Goal: Information Seeking & Learning: Learn about a topic

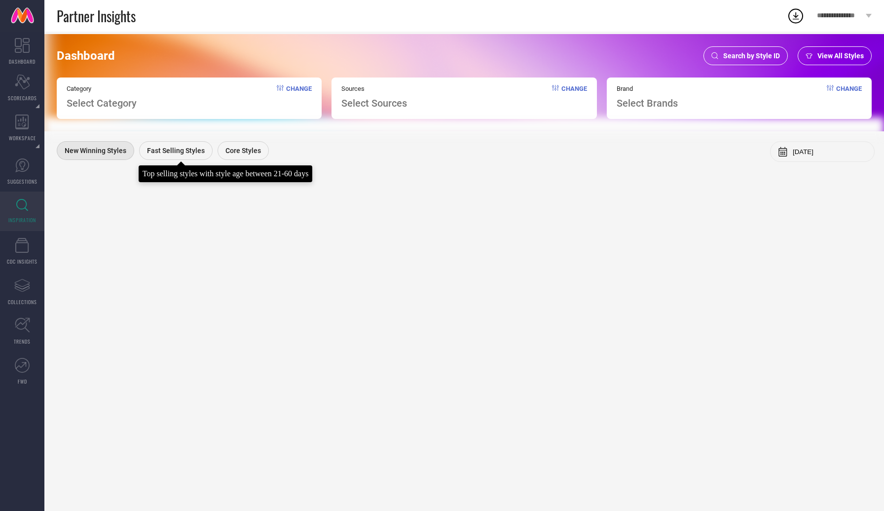
click at [174, 153] on span "Fast Selling Styles" at bounding box center [176, 150] width 58 height 8
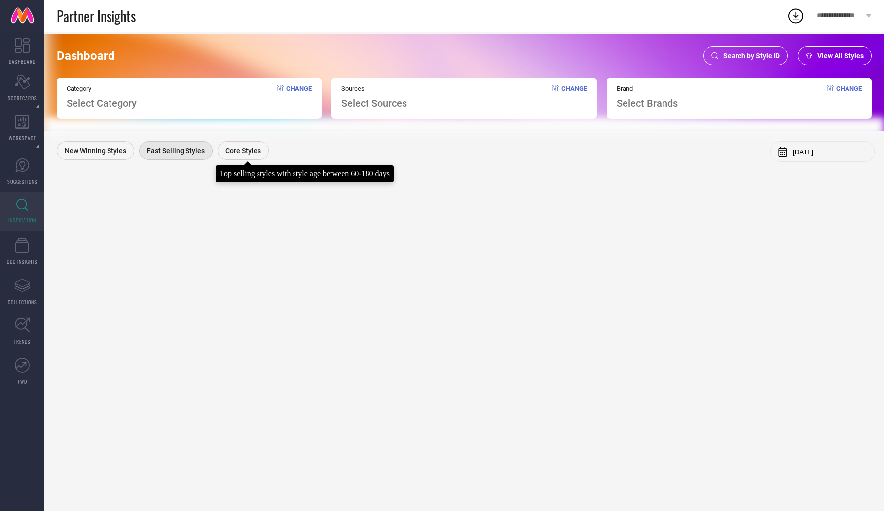
click at [252, 150] on span "Core Styles" at bounding box center [243, 150] width 36 height 8
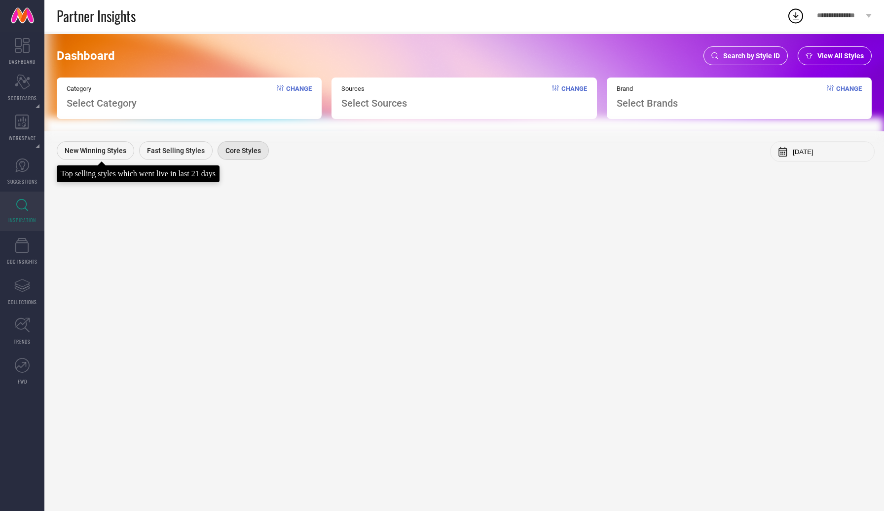
click at [82, 151] on span "New Winning Styles" at bounding box center [96, 150] width 62 height 8
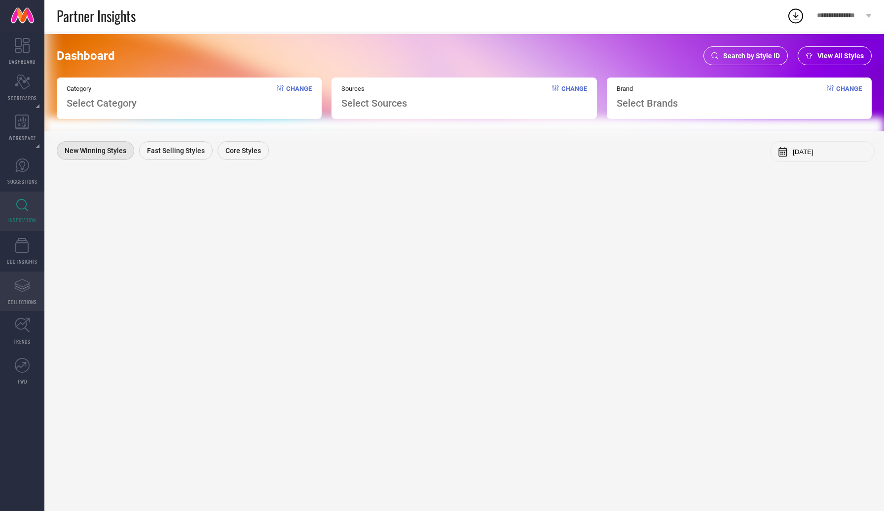
click at [20, 291] on icon "Assortments Created with Sketch." at bounding box center [22, 285] width 16 height 16
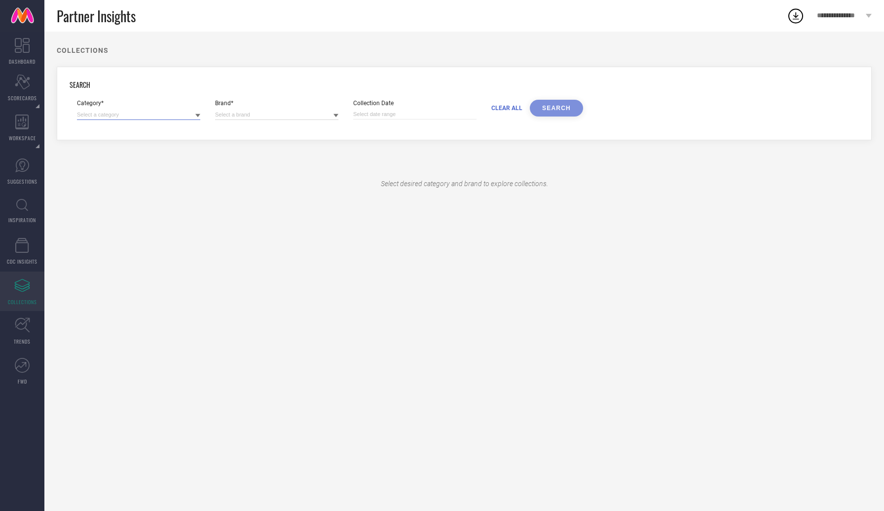
click at [194, 115] on input at bounding box center [138, 115] width 123 height 10
click at [286, 117] on input at bounding box center [276, 115] width 123 height 10
select select "9"
select select "2025"
select select "10"
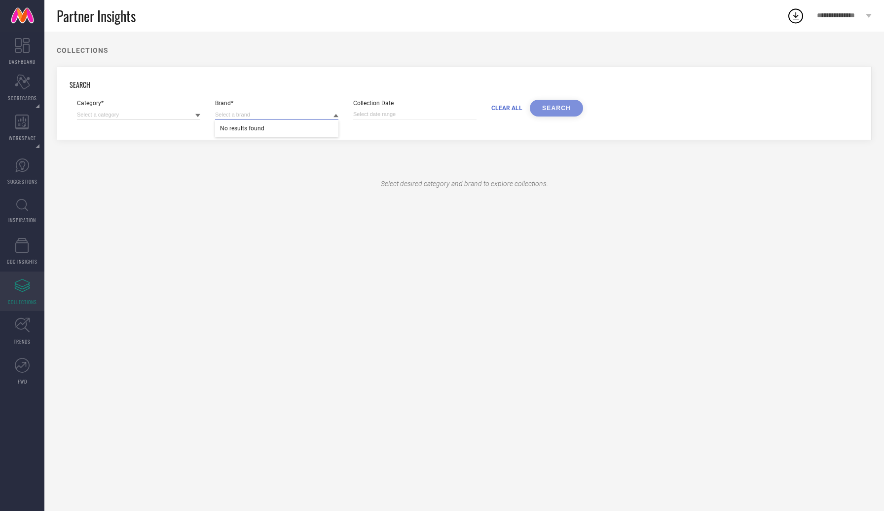
select select "2025"
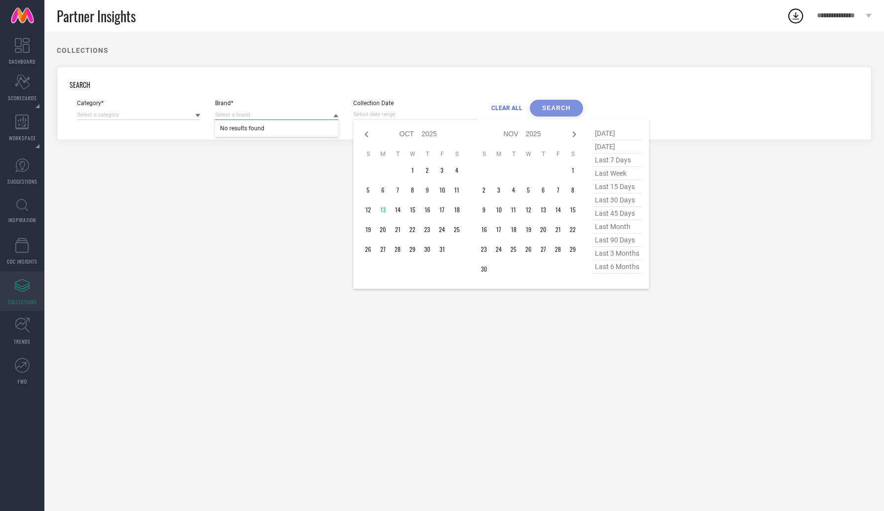
click at [362, 119] on input at bounding box center [414, 114] width 123 height 10
click at [237, 184] on div "Select desired category and brand to explore collections." at bounding box center [464, 183] width 815 height 57
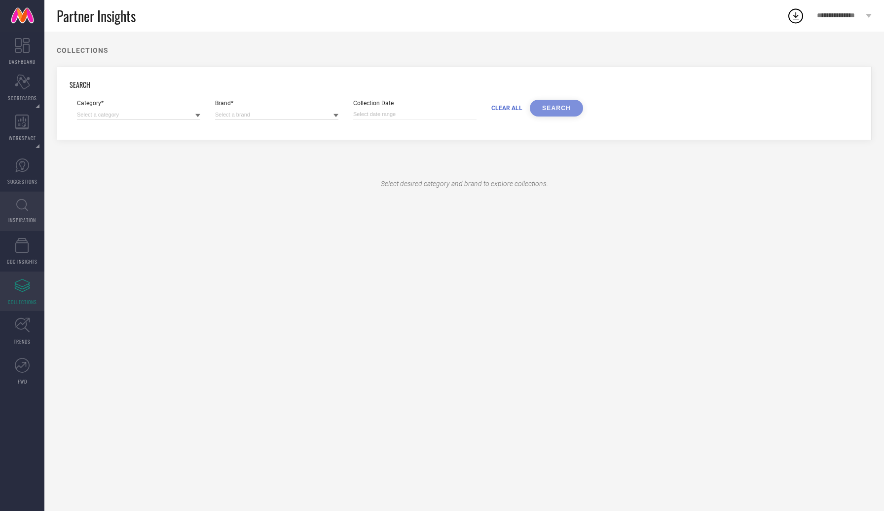
click at [21, 207] on icon at bounding box center [22, 205] width 12 height 12
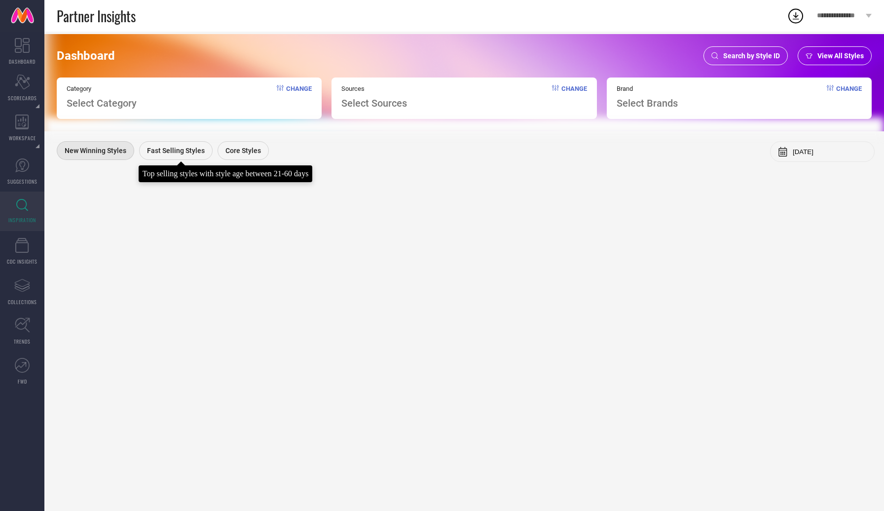
click at [190, 149] on span "Fast Selling Styles" at bounding box center [176, 150] width 58 height 8
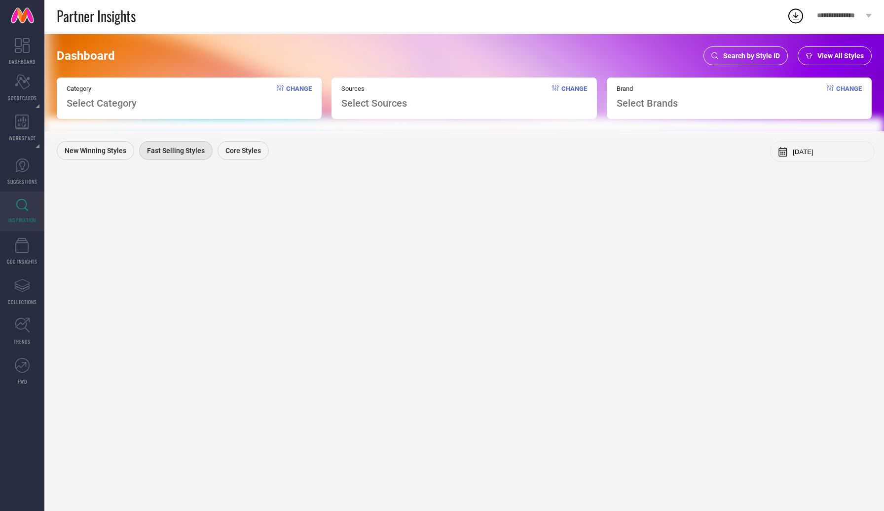
click at [294, 90] on span "Change" at bounding box center [299, 97] width 26 height 24
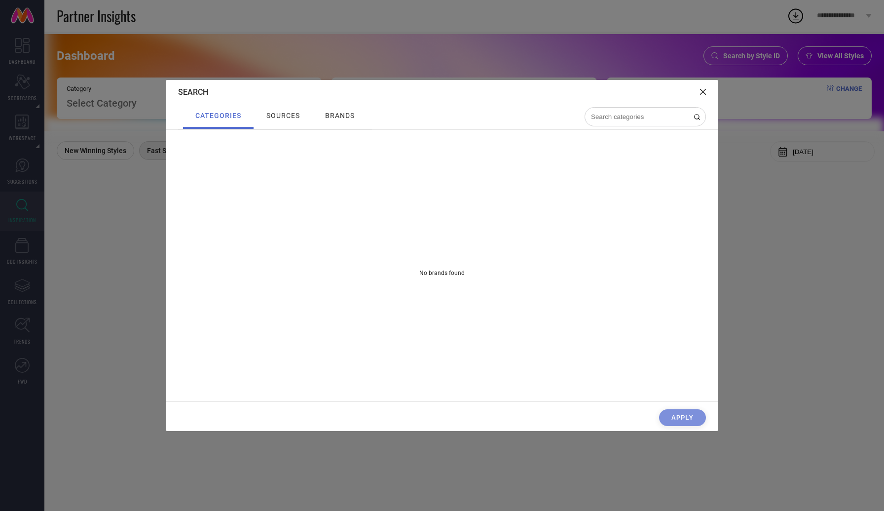
click at [281, 115] on span "sources" at bounding box center [283, 115] width 34 height 8
click at [337, 117] on span "brands" at bounding box center [340, 115] width 30 height 8
click at [703, 92] on icon at bounding box center [703, 92] width 6 height 6
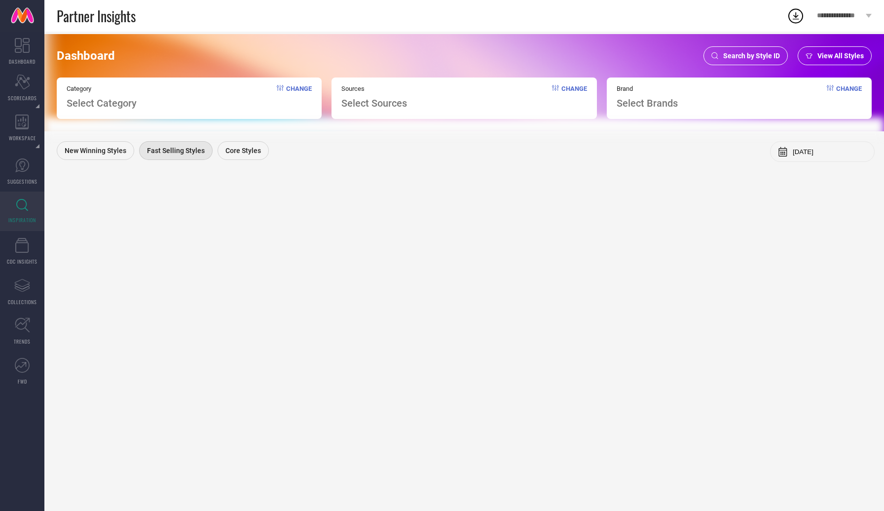
click at [854, 88] on span "Change" at bounding box center [849, 97] width 26 height 24
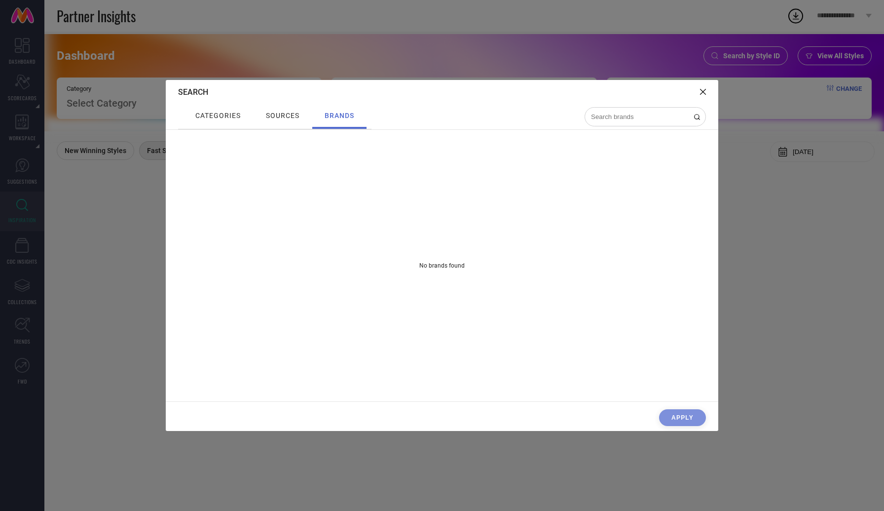
click at [287, 115] on span "sources" at bounding box center [283, 115] width 34 height 8
click at [208, 119] on span "categories" at bounding box center [217, 115] width 45 height 8
click at [709, 87] on div "Search" at bounding box center [442, 92] width 552 height 24
click at [706, 89] on div "Search" at bounding box center [442, 92] width 552 height 24
click at [702, 91] on icon at bounding box center [703, 92] width 6 height 6
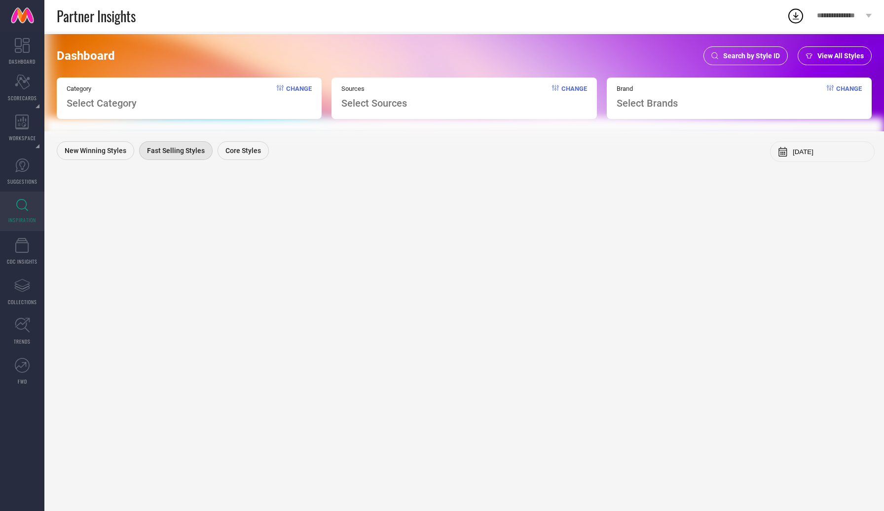
click at [575, 88] on span "Change" at bounding box center [574, 97] width 26 height 24
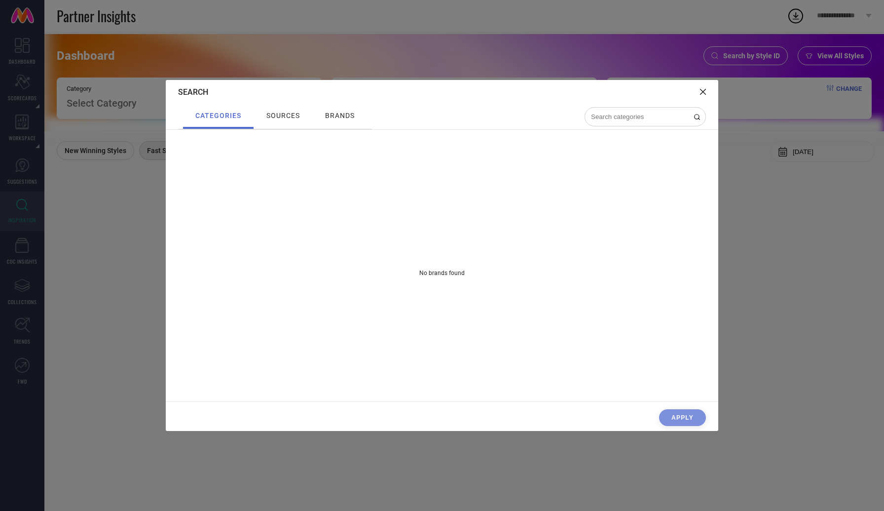
click at [284, 122] on div "sources" at bounding box center [283, 116] width 58 height 25
click at [345, 121] on div "brands" at bounding box center [339, 115] width 35 height 13
click at [687, 417] on div "Apply" at bounding box center [442, 420] width 552 height 22
click at [702, 92] on icon at bounding box center [703, 92] width 6 height 6
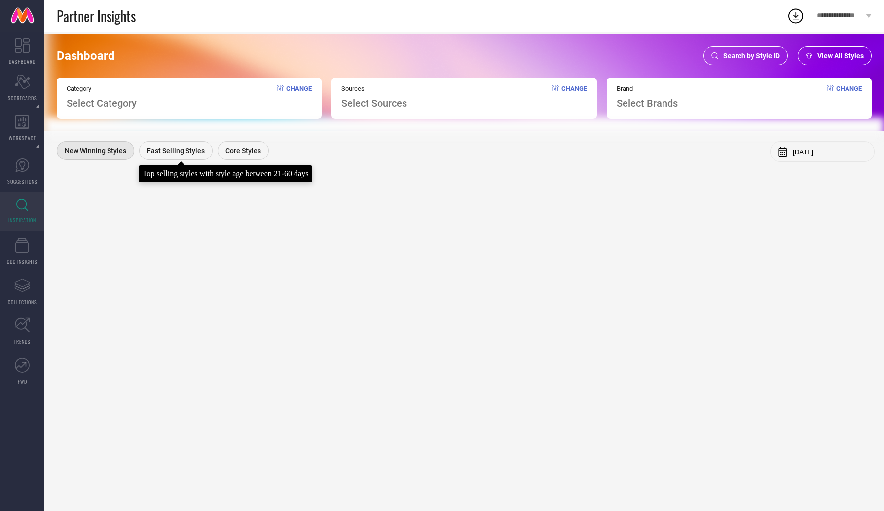
click at [182, 151] on span "Fast Selling Styles" at bounding box center [176, 150] width 58 height 8
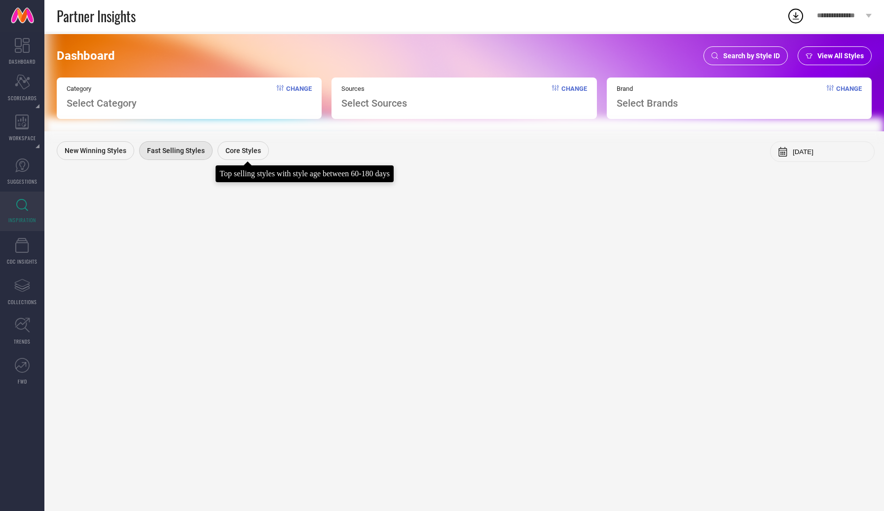
click at [243, 152] on span "Core Styles" at bounding box center [243, 150] width 36 height 8
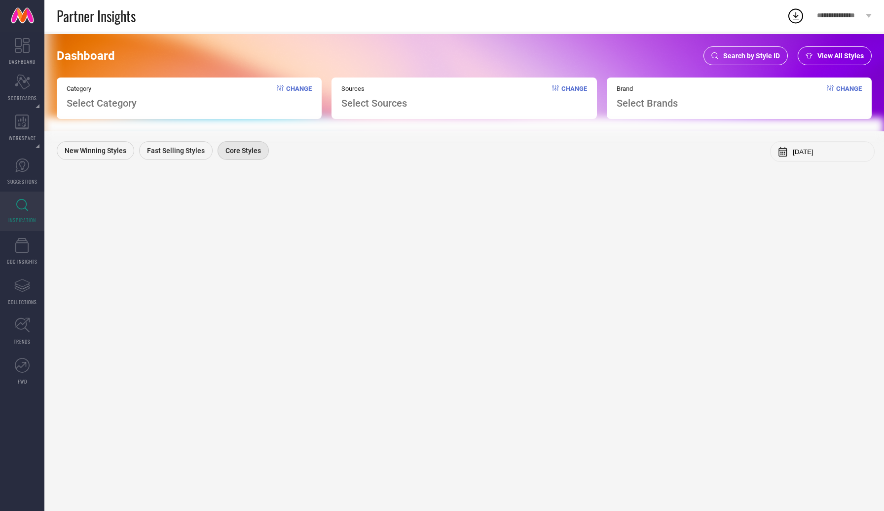
click at [802, 150] on input "[DATE]" at bounding box center [830, 151] width 74 height 7
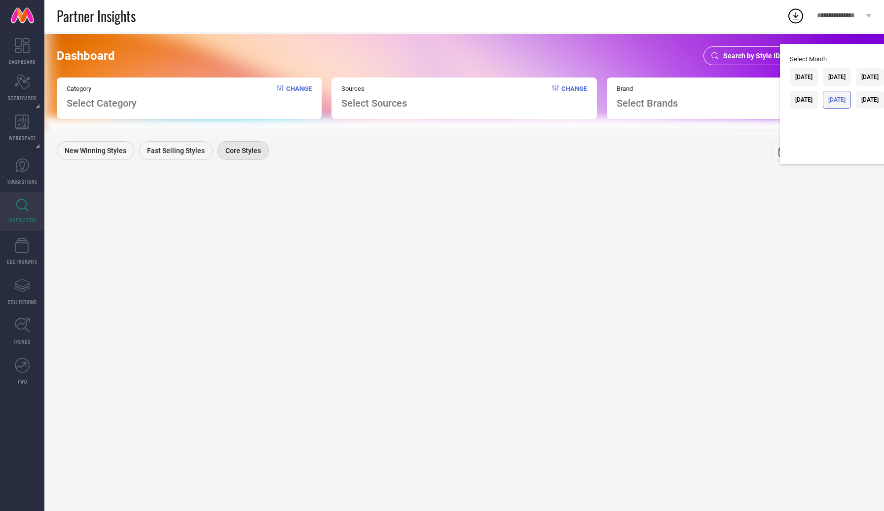
click at [828, 99] on div "[DATE]" at bounding box center [836, 99] width 17 height 7
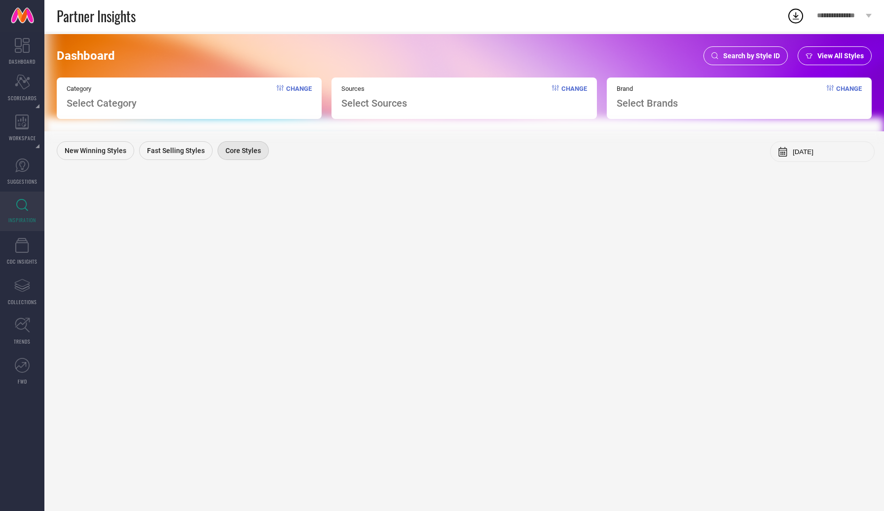
click at [801, 150] on input "[DATE]" at bounding box center [830, 151] width 74 height 7
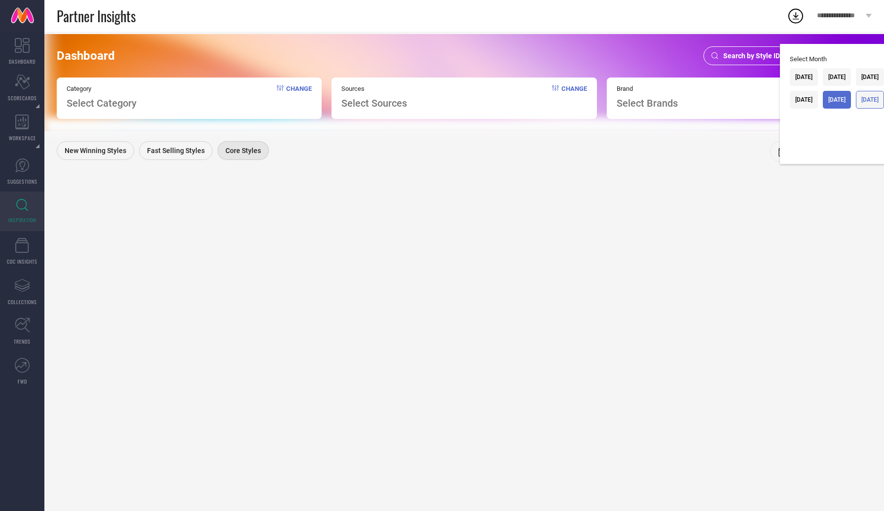
click at [860, 95] on div "[DATE]" at bounding box center [870, 100] width 28 height 18
type input "[DATE]"
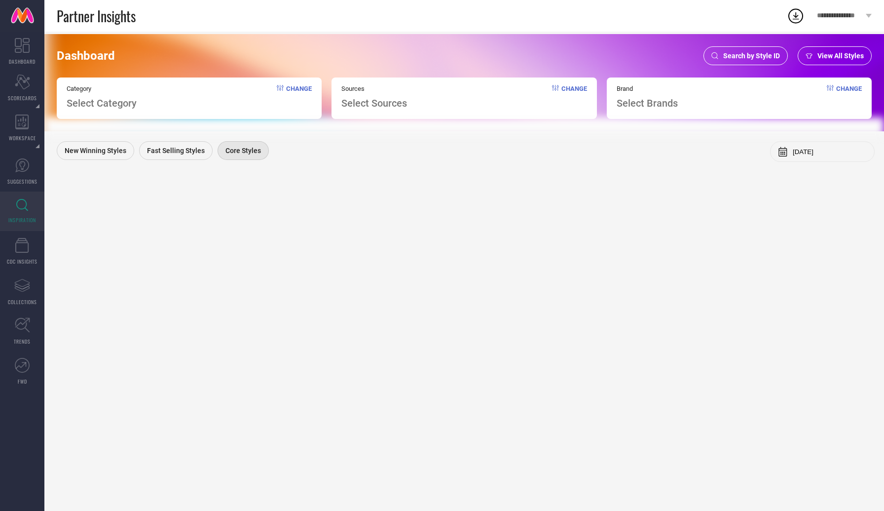
click at [634, 221] on div "Dashboard Search by Style ID View All Styles Category Select Category Change So…" at bounding box center [464, 271] width 840 height 479
click at [196, 145] on div "Fast Selling Styles" at bounding box center [175, 150] width 73 height 19
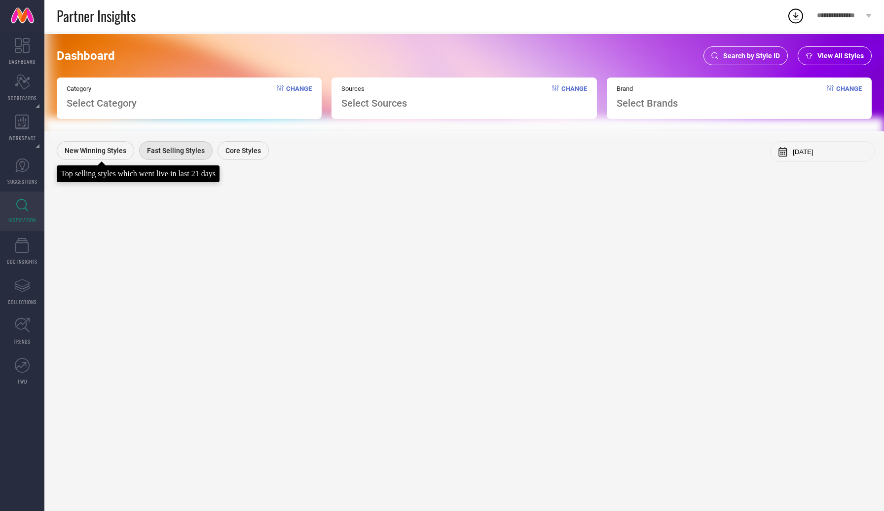
click at [113, 152] on span "New Winning Styles" at bounding box center [96, 150] width 62 height 8
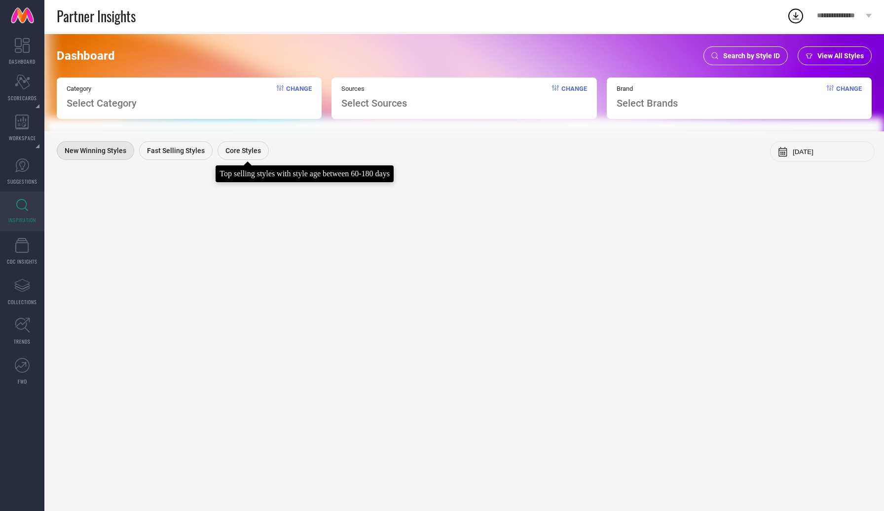
click at [245, 151] on span "Core Styles" at bounding box center [243, 150] width 36 height 8
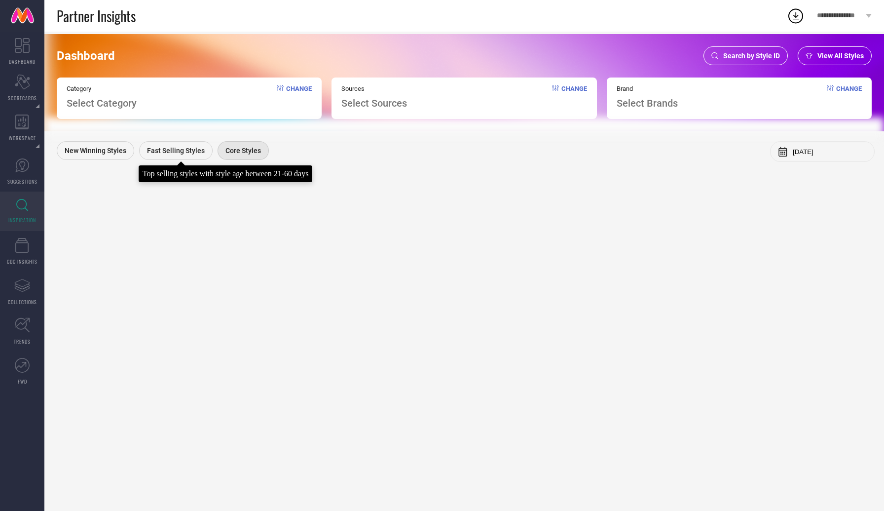
click at [169, 151] on span "Fast Selling Styles" at bounding box center [176, 150] width 58 height 8
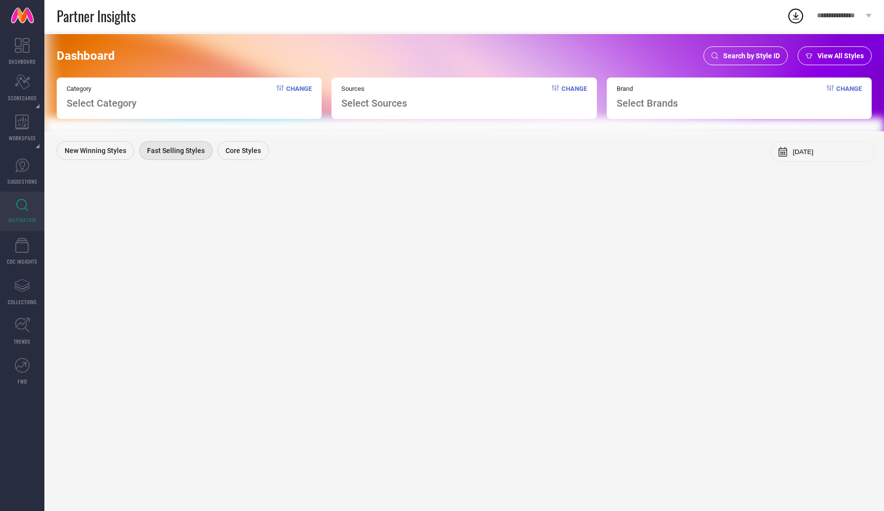
click at [288, 88] on span "Change" at bounding box center [299, 97] width 26 height 24
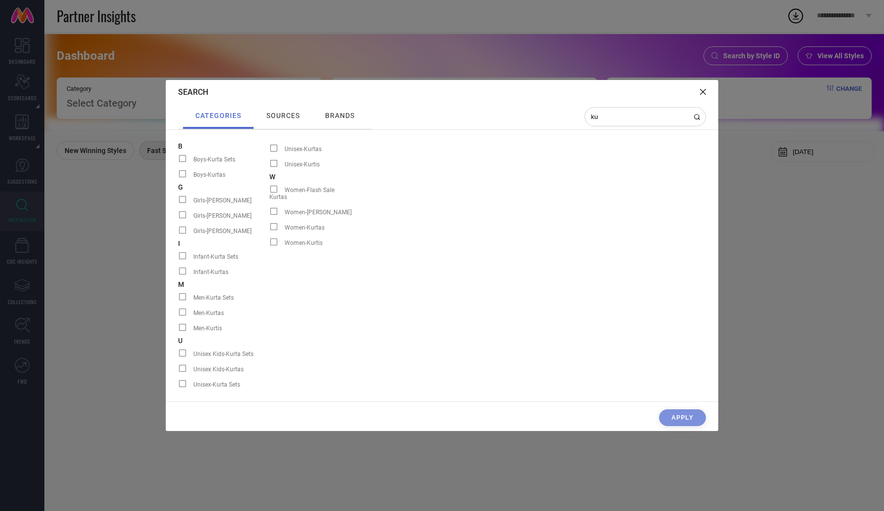
type input "k"
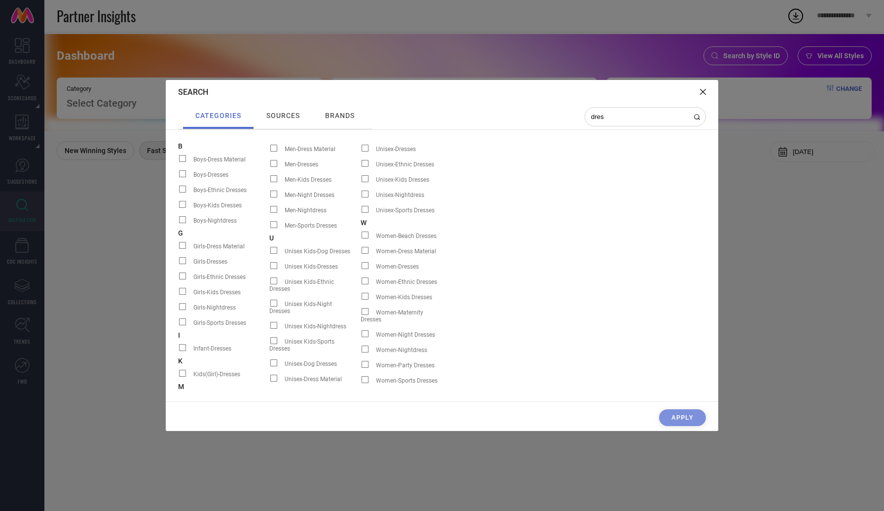
type input "dres"
click at [365, 265] on span at bounding box center [365, 265] width 7 height 7
click at [361, 268] on input "Women-Dresses" at bounding box center [361, 268] width 0 height 0
click at [679, 415] on div "CLEAR CATEGORY Apply" at bounding box center [442, 420] width 552 height 22
click at [293, 118] on span "sources" at bounding box center [283, 115] width 34 height 8
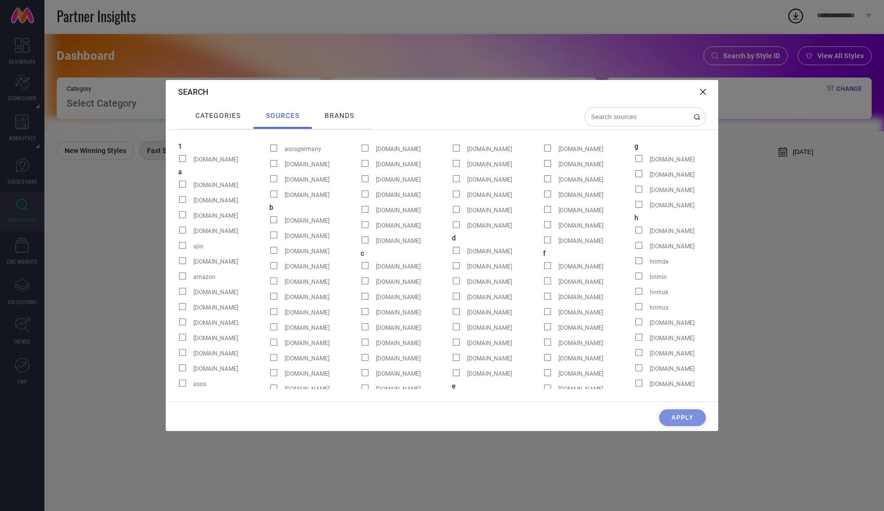
click at [639, 249] on div at bounding box center [641, 245] width 15 height 8
click at [634, 248] on input "[DOMAIN_NAME]" at bounding box center [634, 248] width 0 height 0
click at [334, 111] on div "brands" at bounding box center [339, 115] width 35 height 13
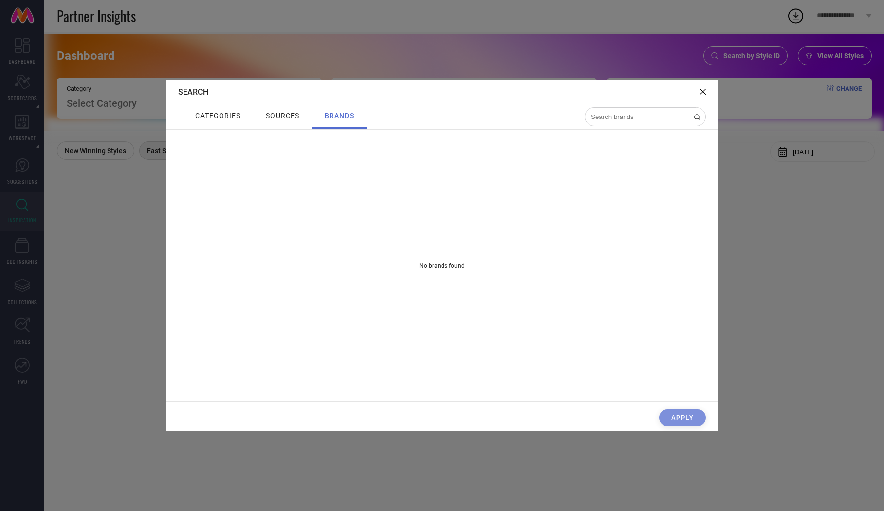
click at [279, 117] on span "sources" at bounding box center [283, 115] width 34 height 8
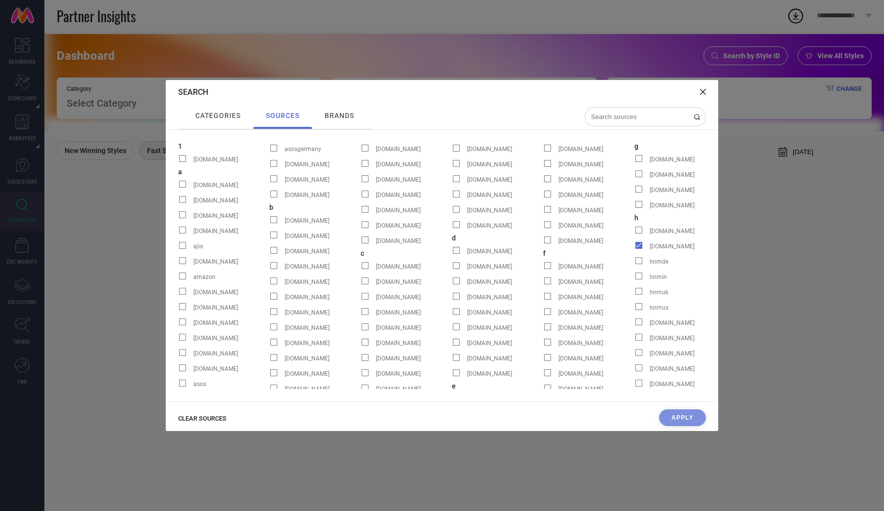
click at [677, 414] on div "CLEAR SOURCES Apply" at bounding box center [442, 420] width 552 height 22
click at [704, 92] on icon at bounding box center [703, 92] width 6 height 6
